Goal: Information Seeking & Learning: Learn about a topic

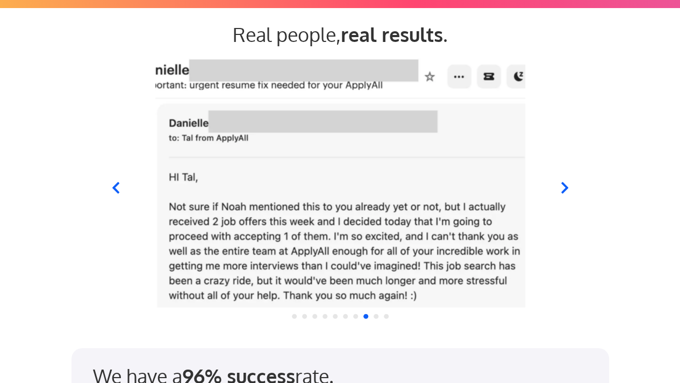
scroll to position [1045, 0]
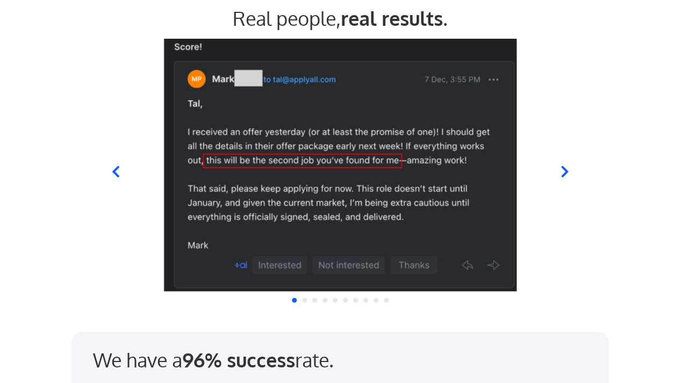
click at [116, 170] on icon at bounding box center [115, 171] width 13 height 13
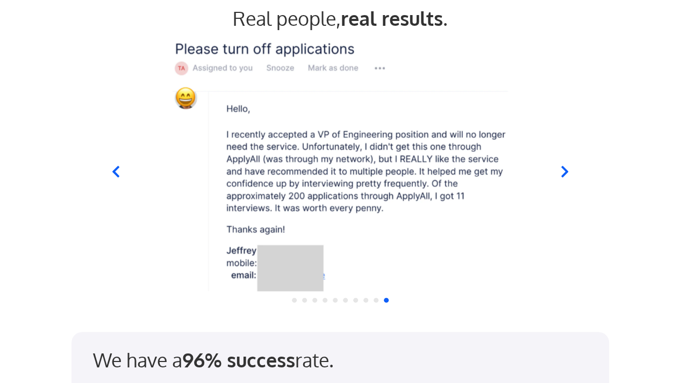
click at [116, 170] on icon at bounding box center [115, 171] width 13 height 13
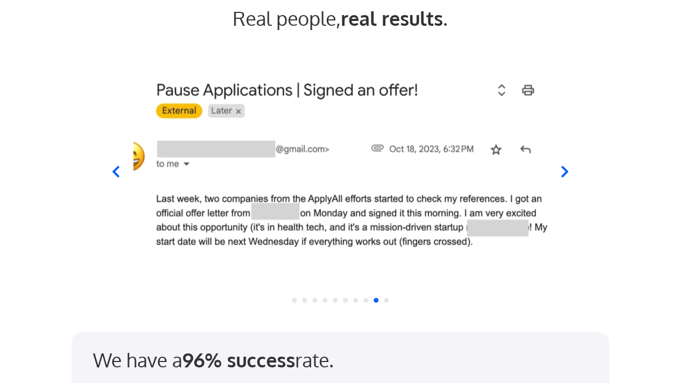
click at [562, 169] on icon at bounding box center [564, 171] width 13 height 13
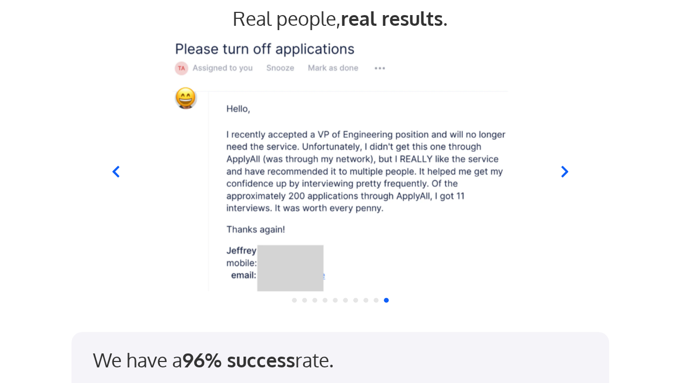
click at [569, 171] on icon at bounding box center [564, 171] width 13 height 13
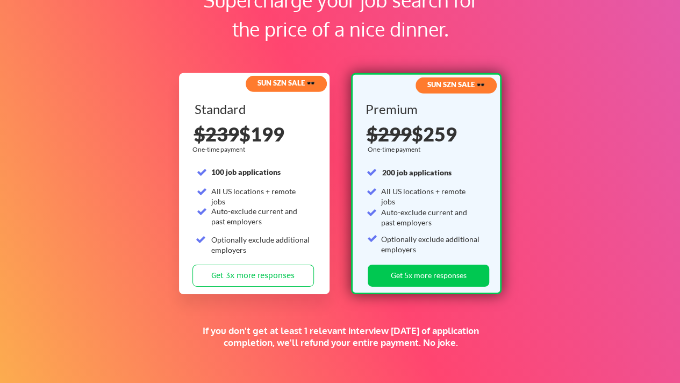
scroll to position [1667, 0]
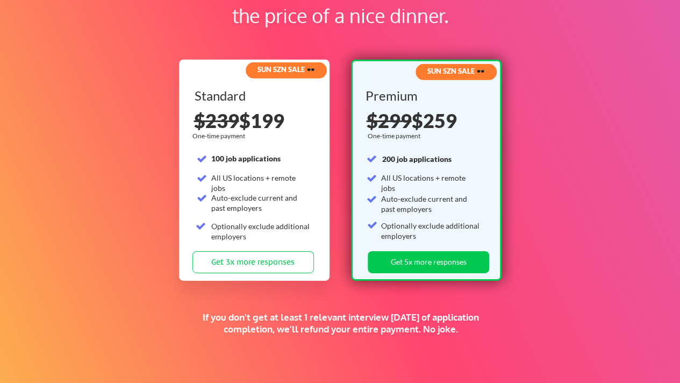
click at [613, 129] on div "Supercharge your job search for the price of a nice dinner. SUN SZN SALE 🕶️ Sta…" at bounding box center [340, 157] width 680 height 458
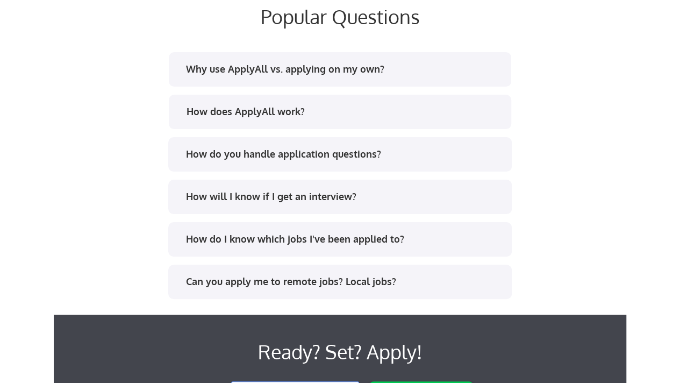
scroll to position [2034, 0]
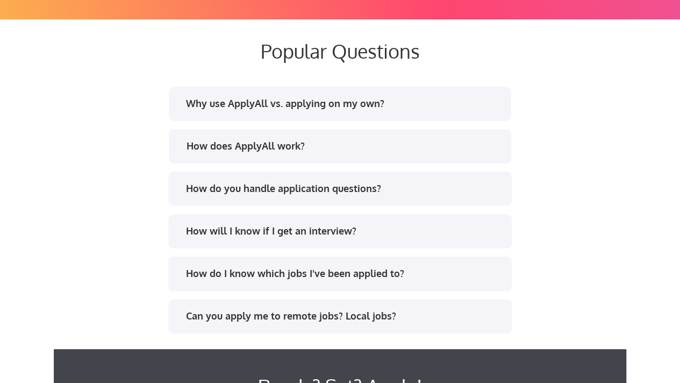
click at [405, 105] on div "Why use ApplyAll vs. applying on my own?" at bounding box center [344, 103] width 316 height 13
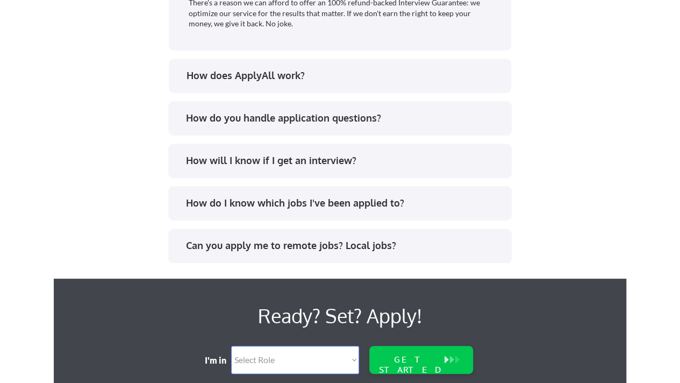
scroll to position [2443, 0]
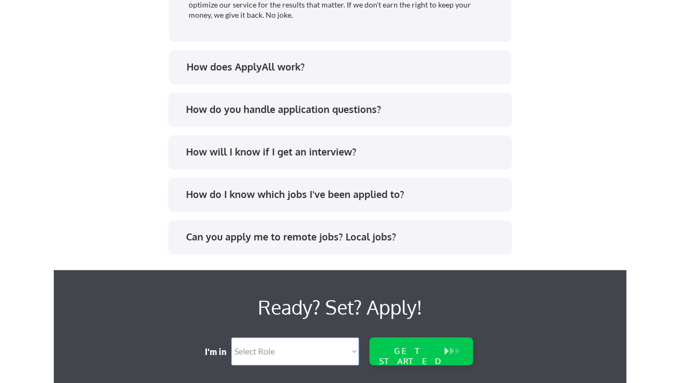
click at [373, 73] on div "How does ApplyAll work?" at bounding box center [345, 66] width 316 height 13
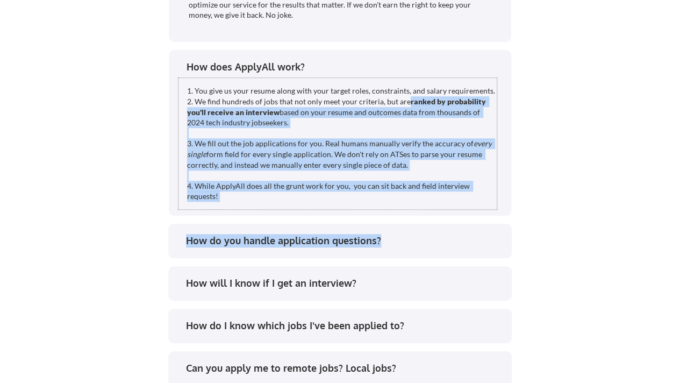
drag, startPoint x: 432, startPoint y: 182, endPoint x: 474, endPoint y: 231, distance: 64.1
click at [470, 230] on div "Why use ApplyAll vs. applying on my own? Get your time back. 25-50 hours of tim…" at bounding box center [341, 51] width 538 height 754
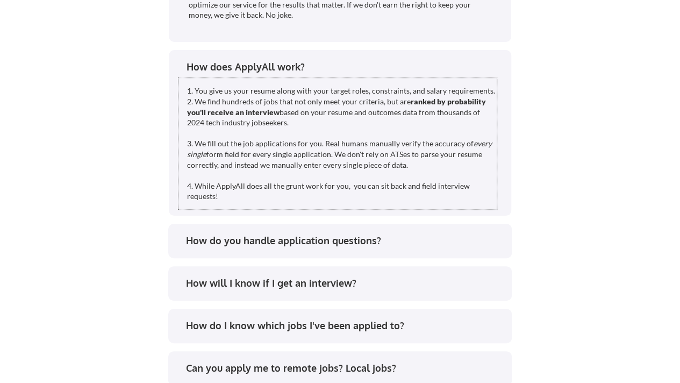
click at [594, 236] on div "Why use ApplyAll vs. applying on my own? Get your time back. 25-50 hours of tim…" at bounding box center [341, 51] width 538 height 754
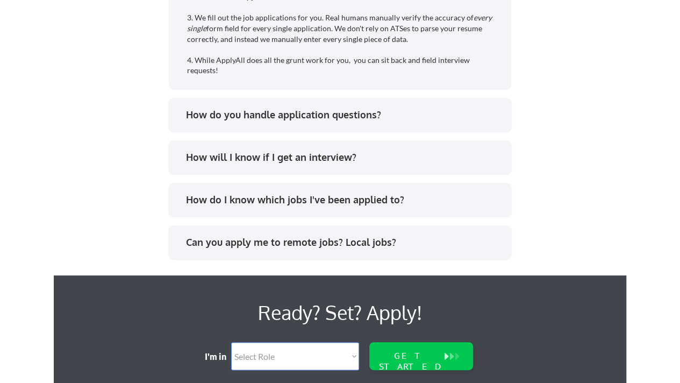
scroll to position [2572, 0]
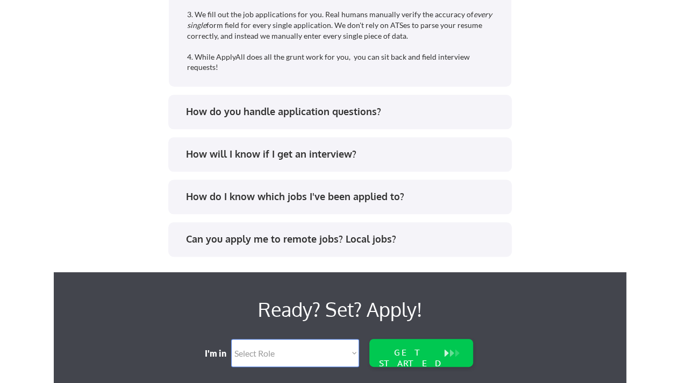
click at [437, 109] on div "How do you handle application questions?" at bounding box center [344, 111] width 316 height 13
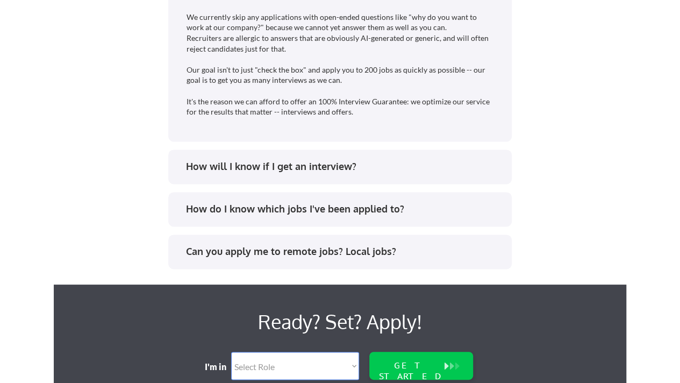
scroll to position [2713, 0]
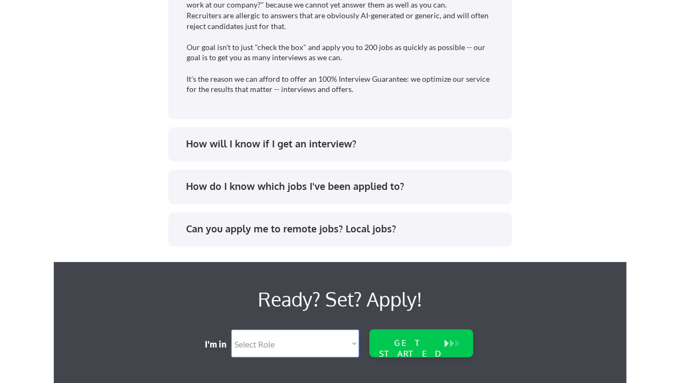
click at [314, 147] on div "How will I know if I get an interview?" at bounding box center [344, 143] width 316 height 13
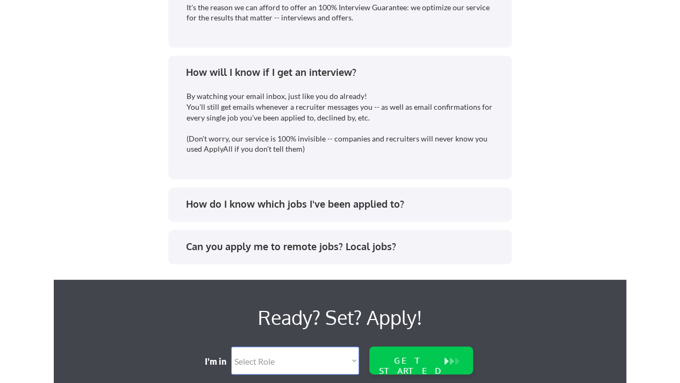
scroll to position [2808, 0]
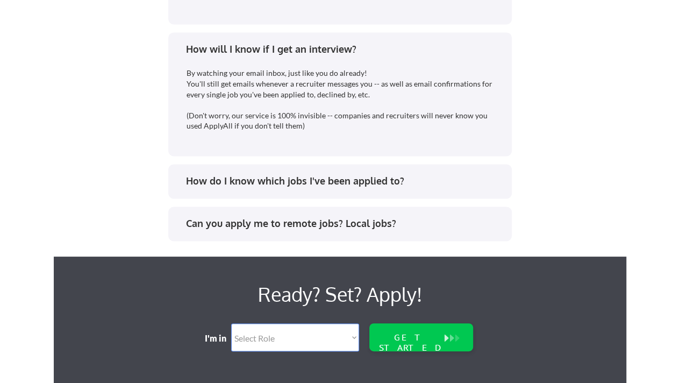
click at [297, 175] on div "How do I know which jobs I've been applied to?" at bounding box center [344, 180] width 316 height 13
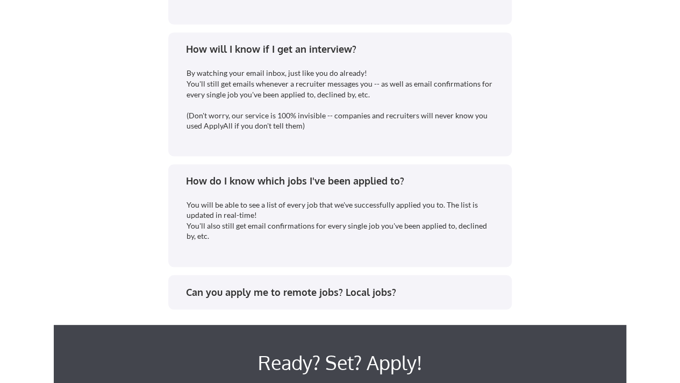
click at [324, 287] on div "Can you apply me to remote jobs? Local jobs?" at bounding box center [344, 291] width 316 height 13
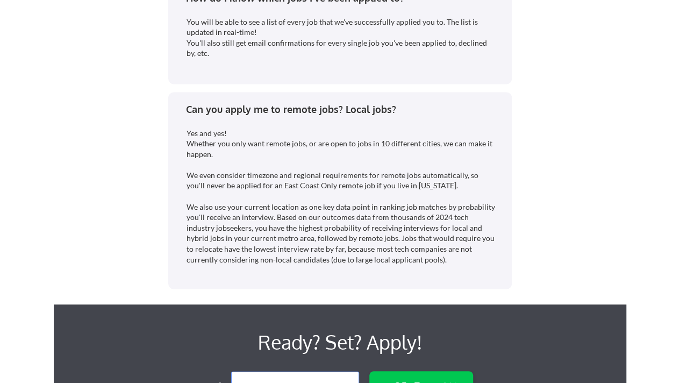
scroll to position [2995, 0]
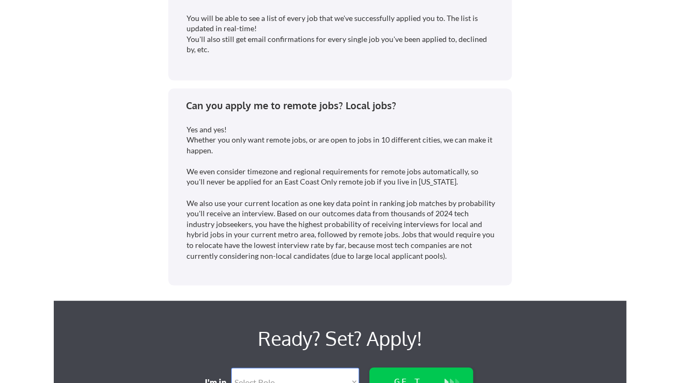
drag, startPoint x: 332, startPoint y: 118, endPoint x: 646, endPoint y: 163, distance: 317.3
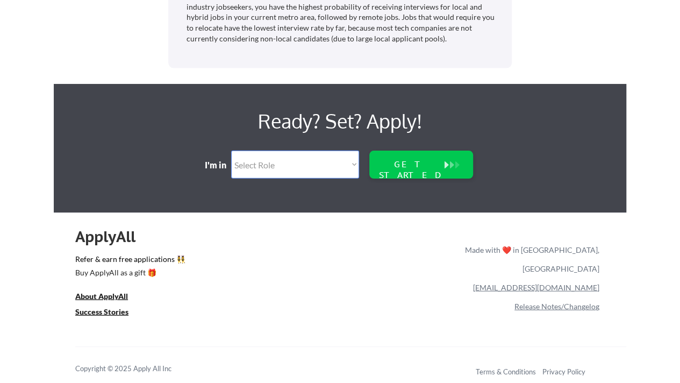
scroll to position [3218, 0]
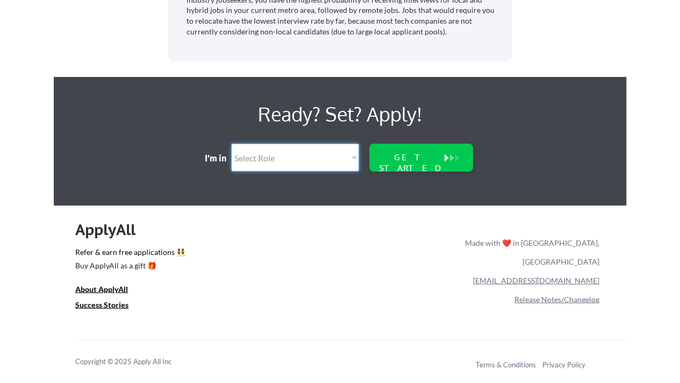
click at [334, 162] on select "Select Role Software Engineering Product Management Customer Success Sales UI/U…" at bounding box center [295, 158] width 128 height 28
click at [344, 155] on select "Select Role Software Engineering Product Management Customer Success Sales UI/U…" at bounding box center [295, 158] width 128 height 28
click at [409, 339] on div "Copyright © 2025 Apply All Inc Terms & Conditions Privacy Policy" at bounding box center [350, 361] width 551 height 44
